Goal: Transaction & Acquisition: Purchase product/service

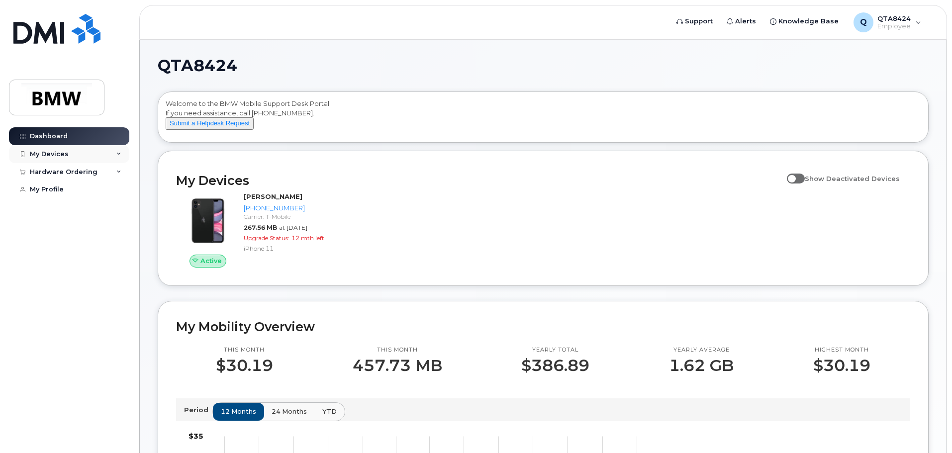
click at [100, 157] on div "My Devices" at bounding box center [69, 154] width 120 height 18
click at [80, 230] on div "Hardware Ordering" at bounding box center [64, 226] width 68 height 8
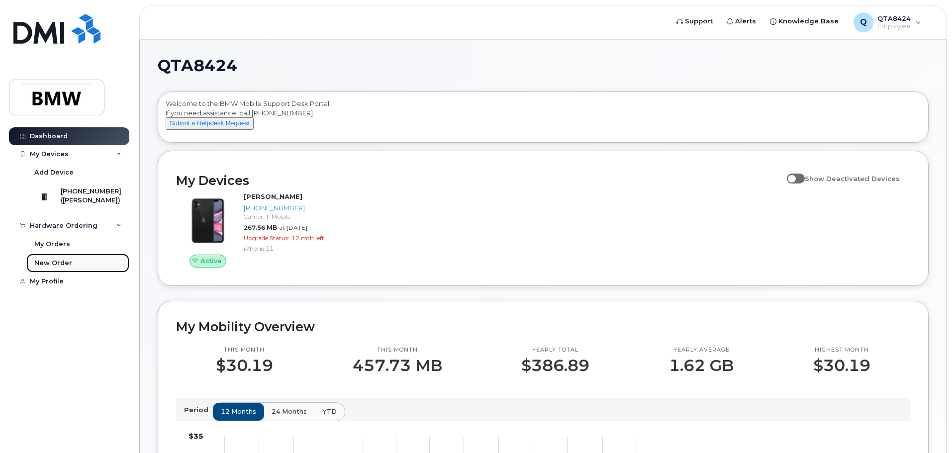
click at [59, 268] on div "New Order" at bounding box center [53, 263] width 38 height 9
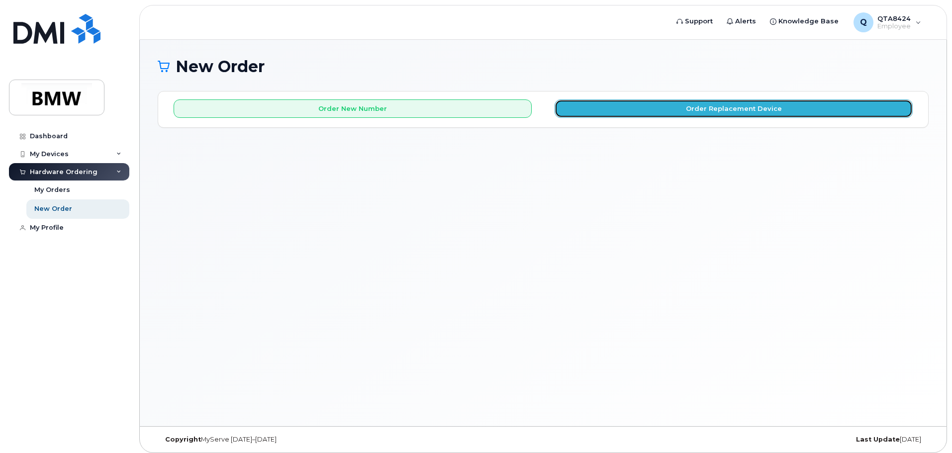
click at [655, 110] on button "Order Replacement Device" at bounding box center [734, 108] width 358 height 18
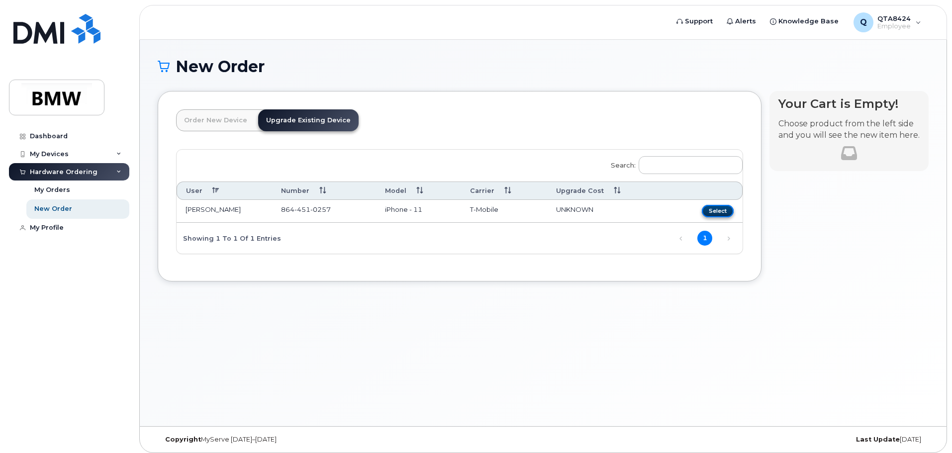
click at [715, 210] on button "Select" at bounding box center [718, 211] width 32 height 12
